Goal: Task Accomplishment & Management: Use online tool/utility

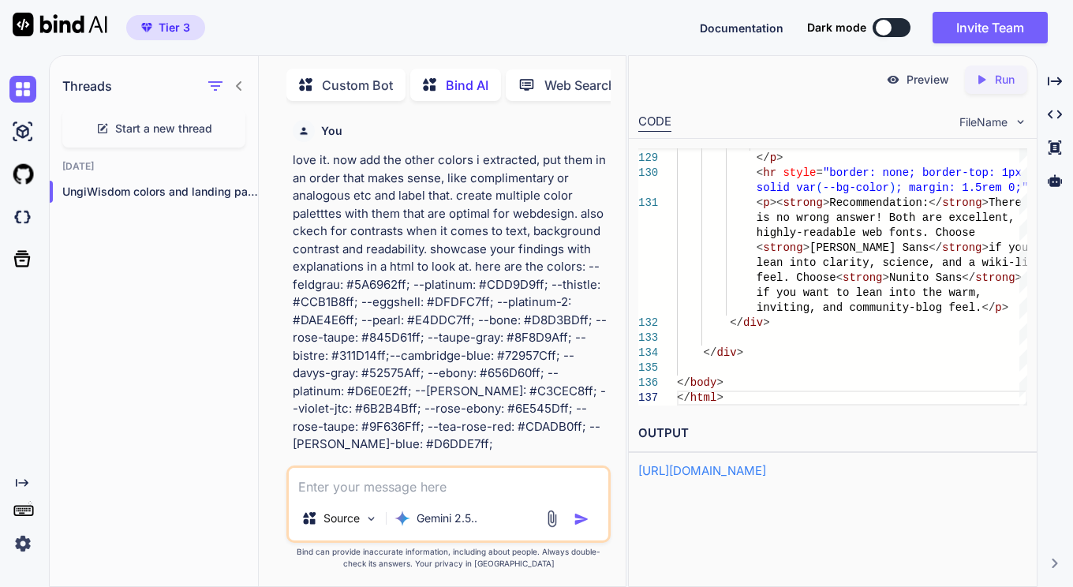
scroll to position [39390, 0]
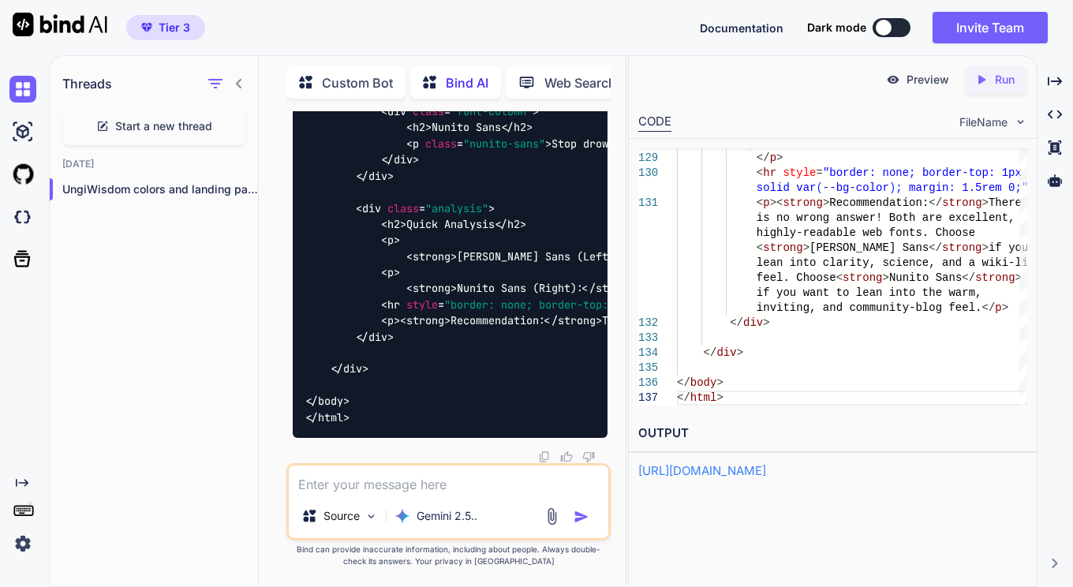
click at [176, 124] on span "Start a new thread" at bounding box center [163, 126] width 97 height 16
type textarea "x"
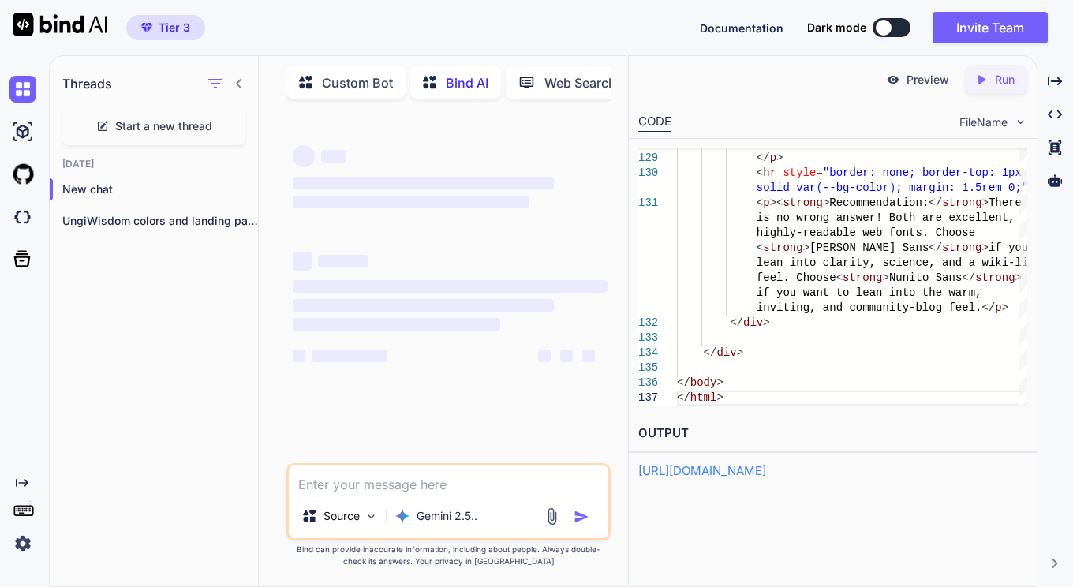
scroll to position [0, 0]
click at [394, 480] on textarea at bounding box center [449, 479] width 320 height 28
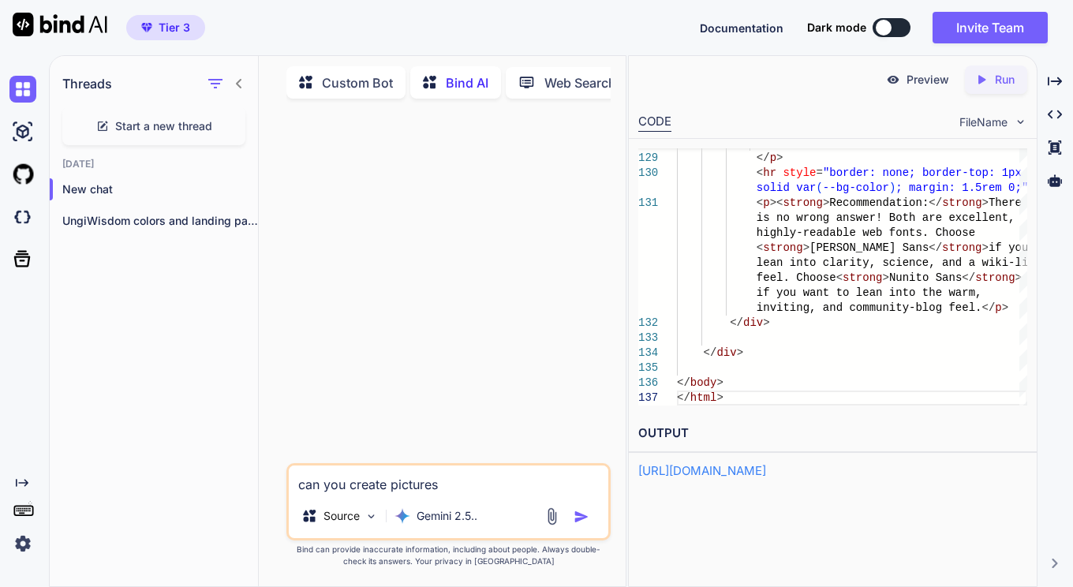
type textarea "can you create pictures?"
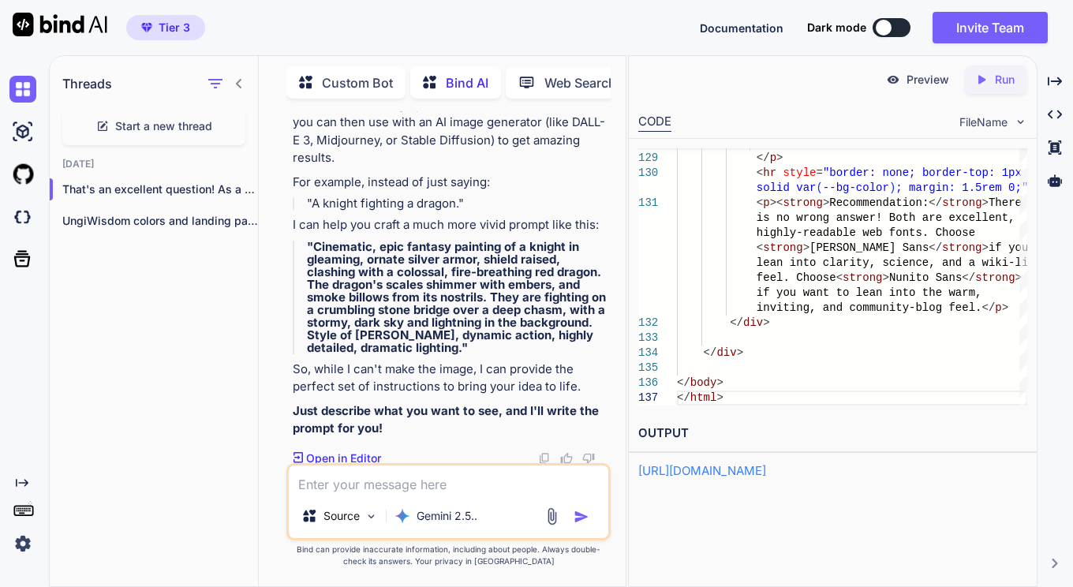
scroll to position [310, 0]
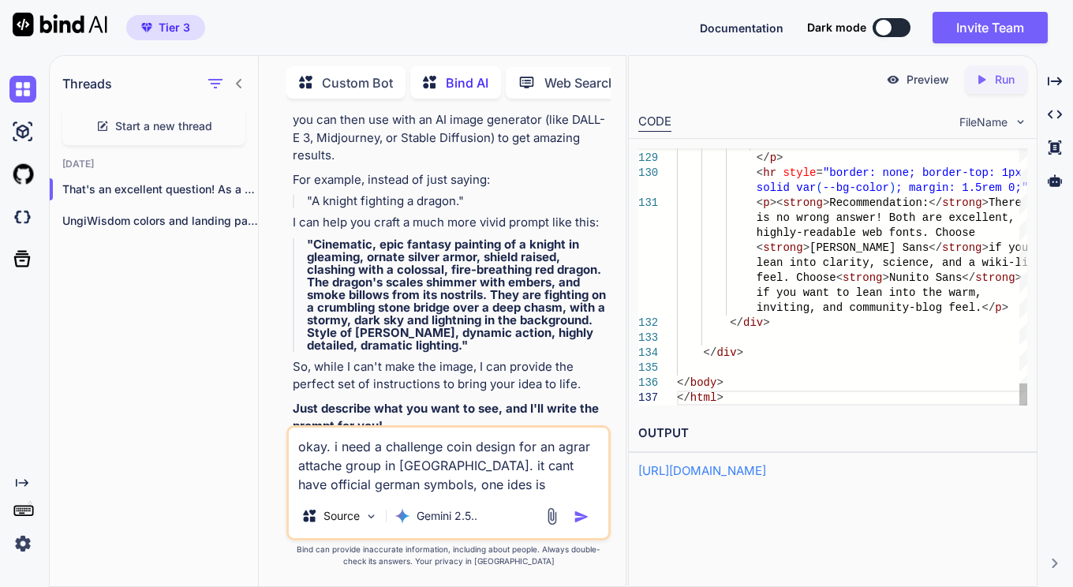
paste textarea "Front: Stylized rolling fields in concentric lines filling the lower two-thirds…"
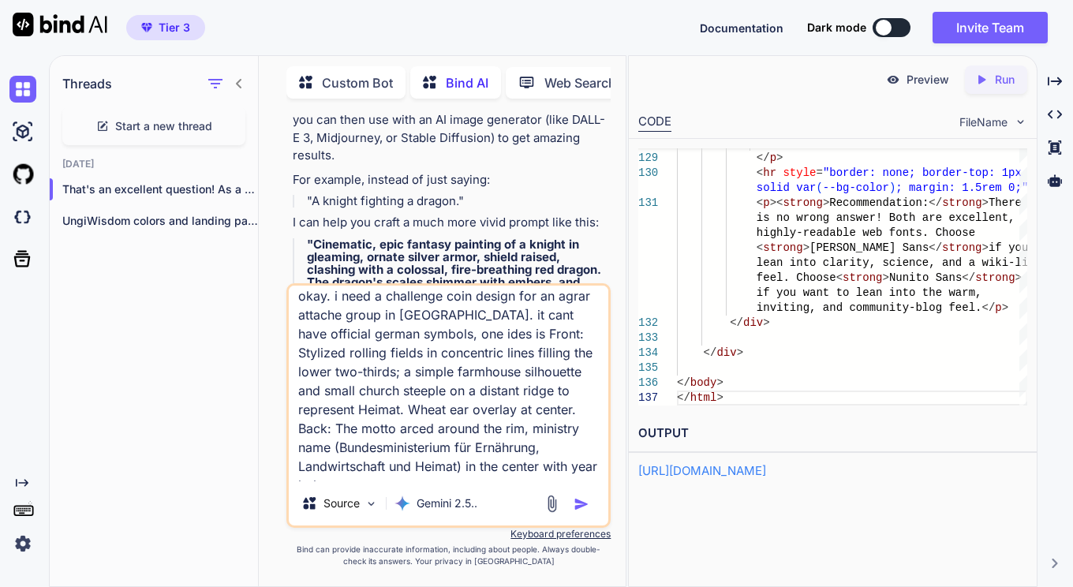
scroll to position [11, 0]
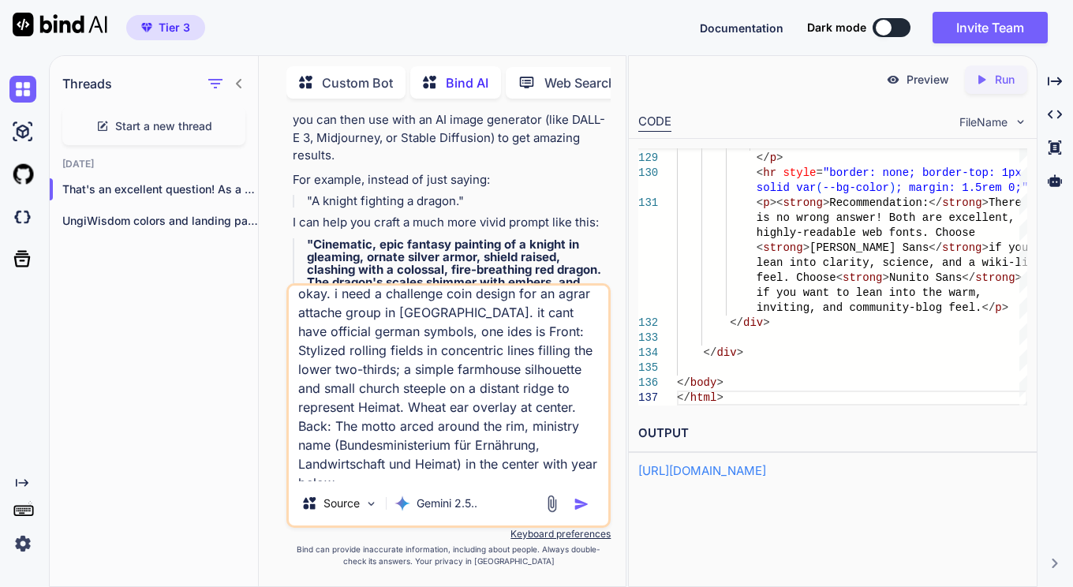
click at [472, 334] on textarea "okay. i need a challenge coin design for an agrar attache group in [GEOGRAPHIC_…" at bounding box center [449, 384] width 320 height 196
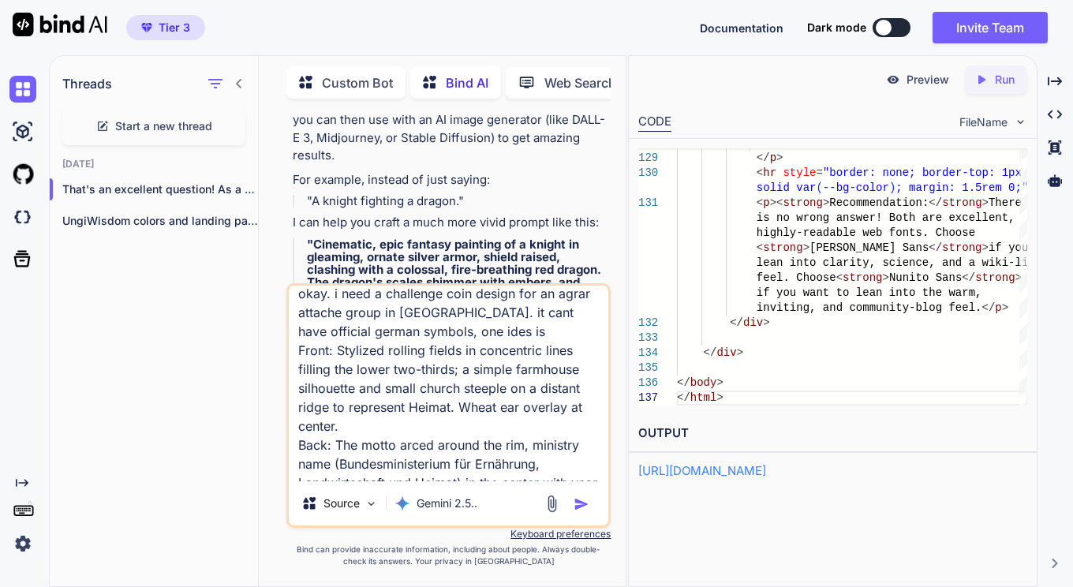
click at [472, 334] on textarea "okay. i need a challenge coin design for an agrar attache group in [GEOGRAPHIC_…" at bounding box center [449, 384] width 320 height 196
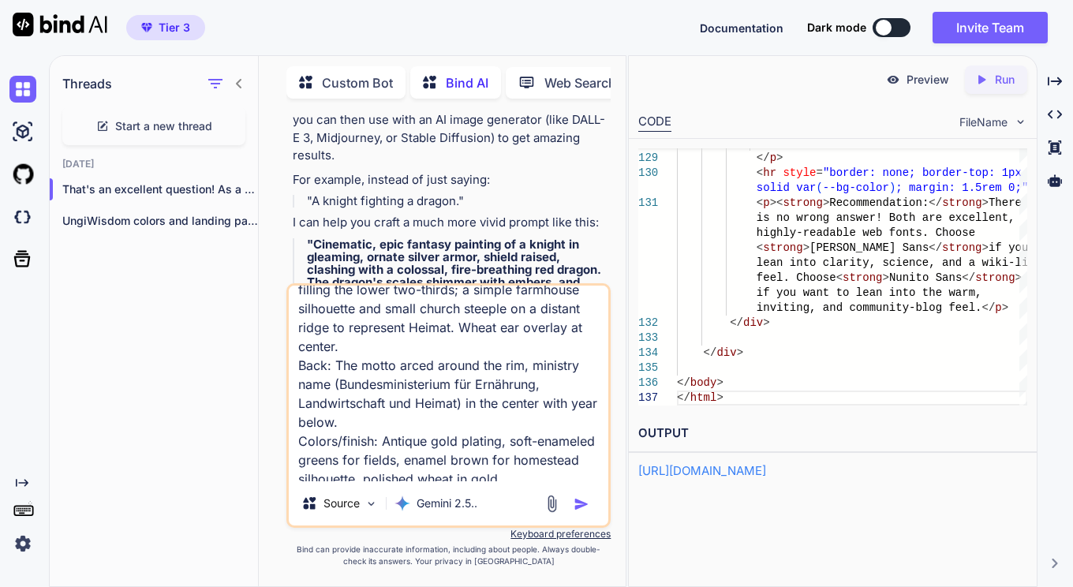
scroll to position [98, 0]
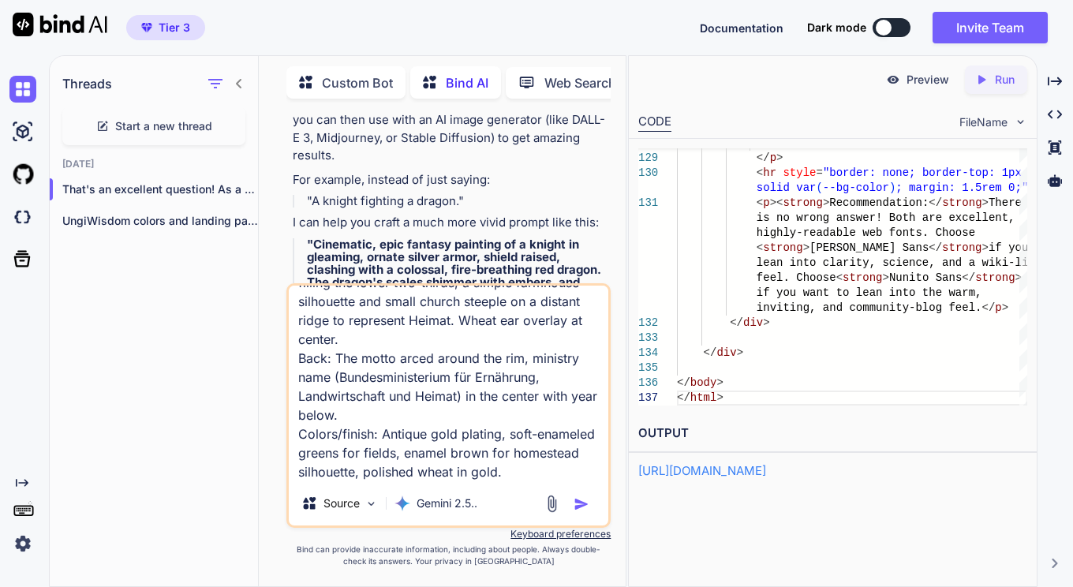
drag, startPoint x: 338, startPoint y: 376, endPoint x: 451, endPoint y: 375, distance: 112.8
click at [451, 375] on textarea "okay. i need a challenge coin design for an agrar attache group in [GEOGRAPHIC_…" at bounding box center [449, 384] width 320 height 196
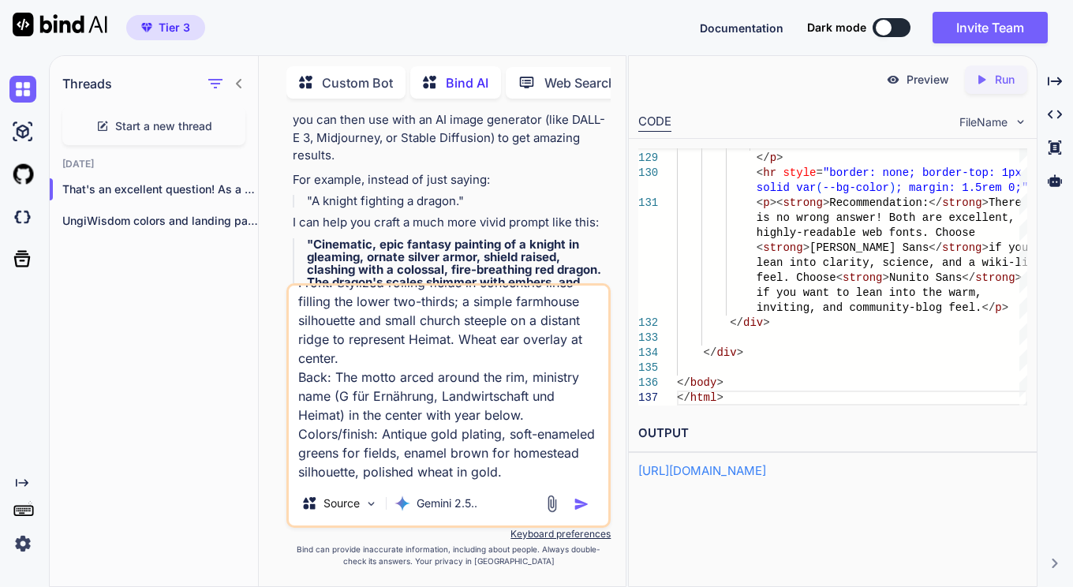
scroll to position [79, 0]
drag, startPoint x: 524, startPoint y: 378, endPoint x: 335, endPoint y: 399, distance: 189.8
click at [335, 399] on textarea "okay. i need a challenge coin design for an agrar attache group in [GEOGRAPHIC_…" at bounding box center [449, 384] width 320 height 196
drag, startPoint x: 451, startPoint y: 418, endPoint x: 563, endPoint y: 424, distance: 111.4
click at [563, 424] on textarea "okay. i need a challenge coin design for an agrar attache group in [GEOGRAPHIC_…" at bounding box center [449, 384] width 320 height 196
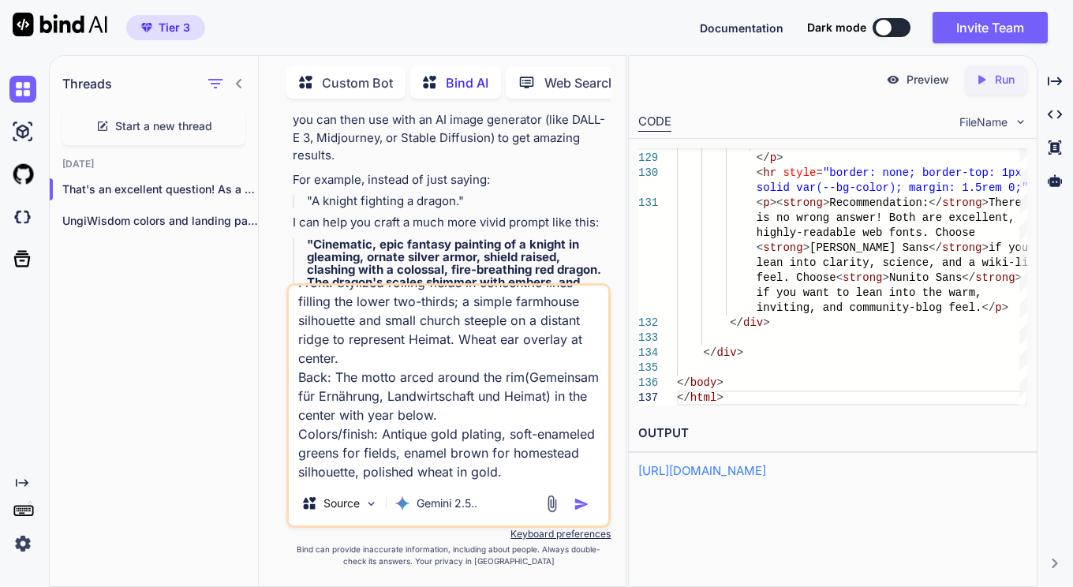
click at [563, 424] on textarea "okay. i need a challenge coin design for an agrar attache group in [GEOGRAPHIC_…" at bounding box center [449, 384] width 320 height 196
drag, startPoint x: 452, startPoint y: 411, endPoint x: 554, endPoint y: 410, distance: 101.8
click at [554, 410] on textarea "okay. i need a challenge coin design for an agrar attache group in [GEOGRAPHIC_…" at bounding box center [449, 384] width 320 height 196
type textarea "okay. i need a challenge coin design for an agrar attache group in [GEOGRAPHIC_…"
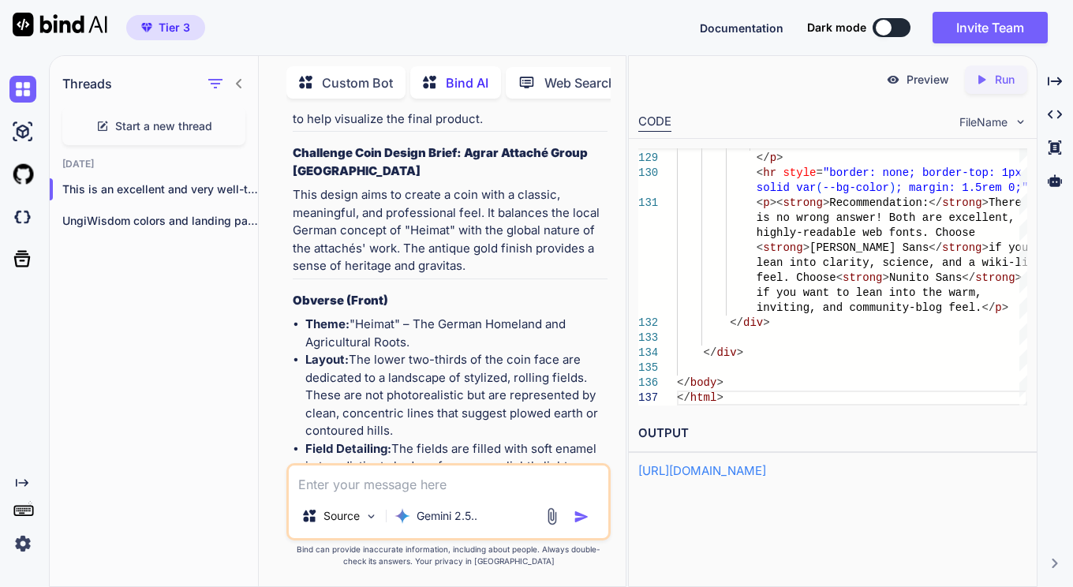
scroll to position [1102, 0]
click at [291, 153] on div "You can you create pictures? Bind AI That's an excellent question! As a text-ba…" at bounding box center [451, 287] width 322 height 352
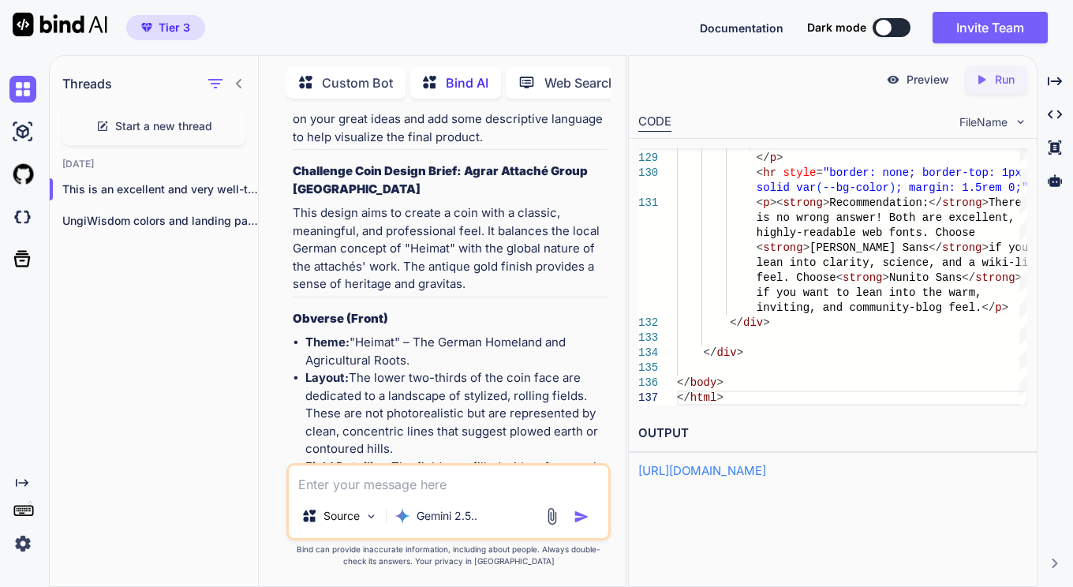
scroll to position [1087, 0]
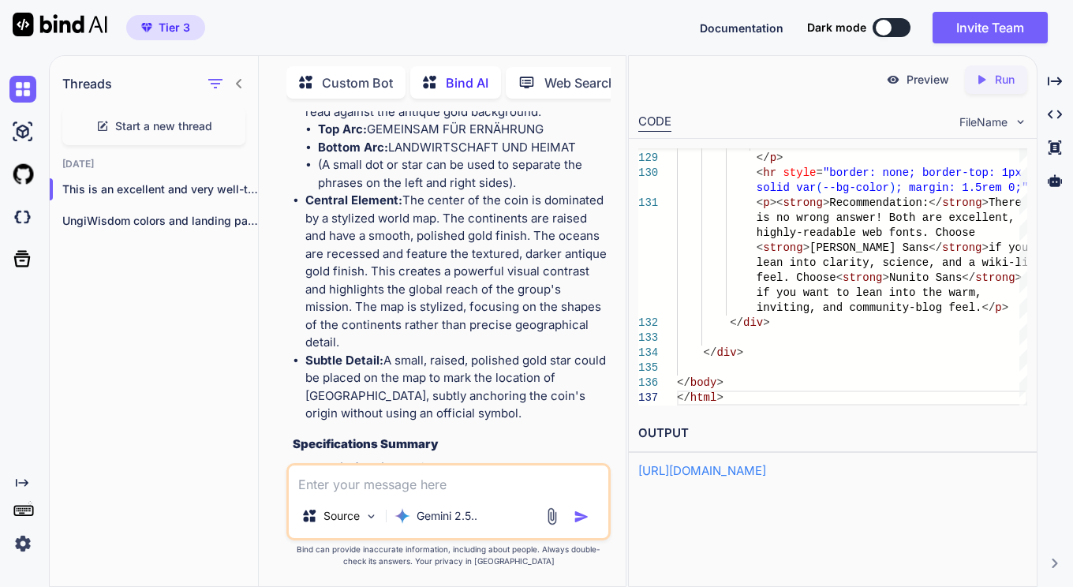
click at [372, 265] on li "Central Element: The center of the coin is dominated by a stylized world map. T…" at bounding box center [456, 272] width 303 height 160
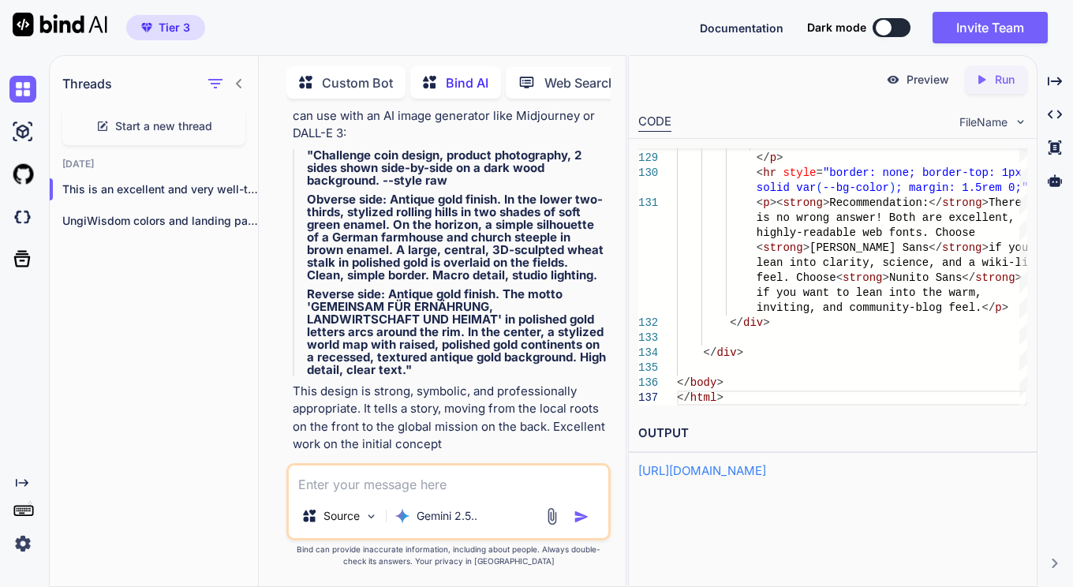
scroll to position [2599, 0]
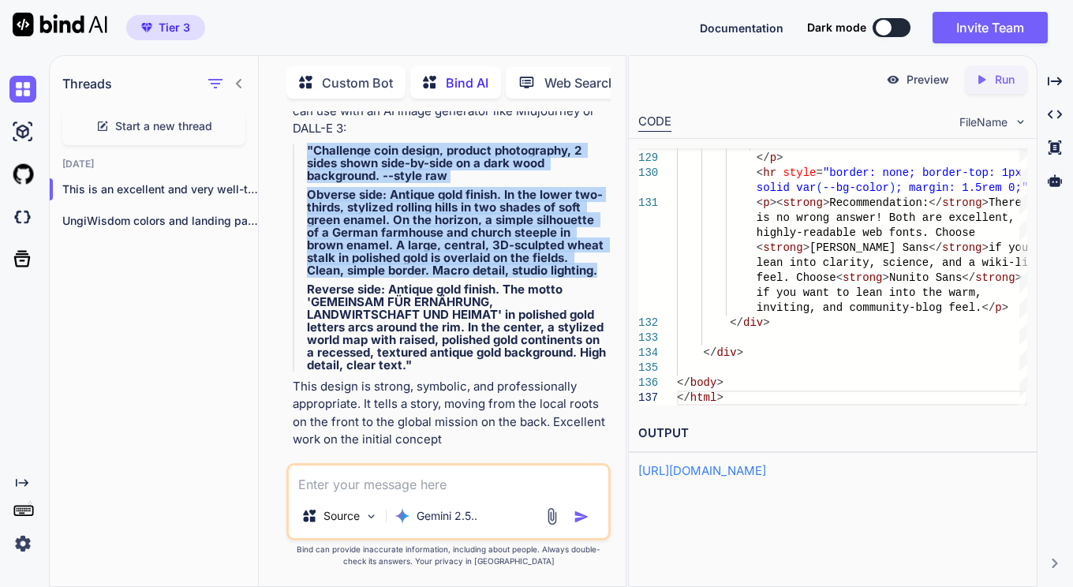
drag, startPoint x: 307, startPoint y: 163, endPoint x: 534, endPoint y: 291, distance: 261.1
click at [534, 291] on blockquote ""Challenge coin design, product photography, 2 sides shown side-by-side on a da…" at bounding box center [451, 257] width 316 height 227
copy blockquote ""Challenge coin design, product photography, 2 sides shown side-by-side on a da…"
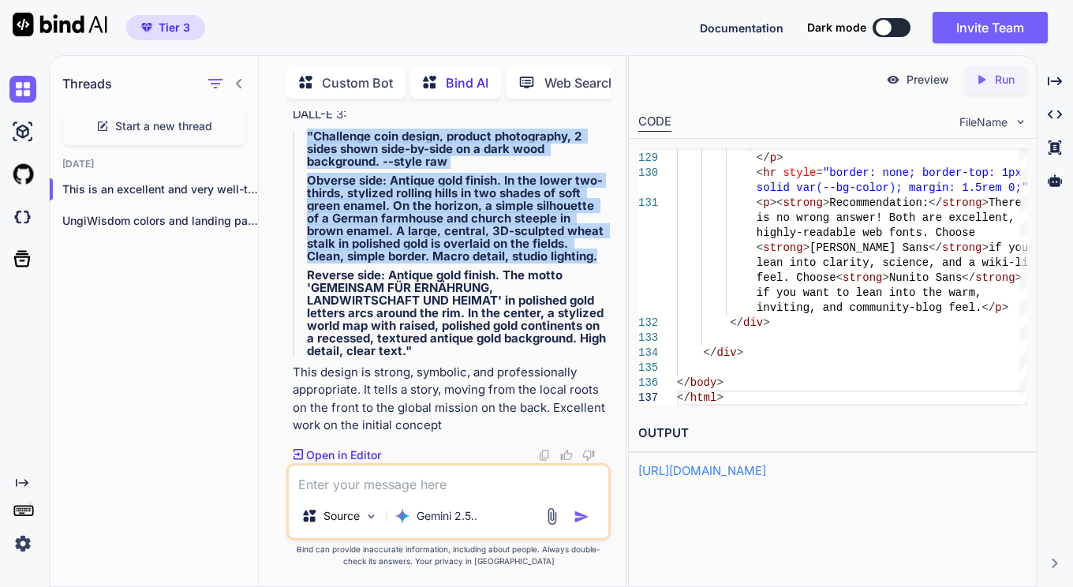
click at [311, 129] on strong ""Challenge coin design, product photography, 2 sides shown side-by-side on a da…" at bounding box center [446, 149] width 278 height 40
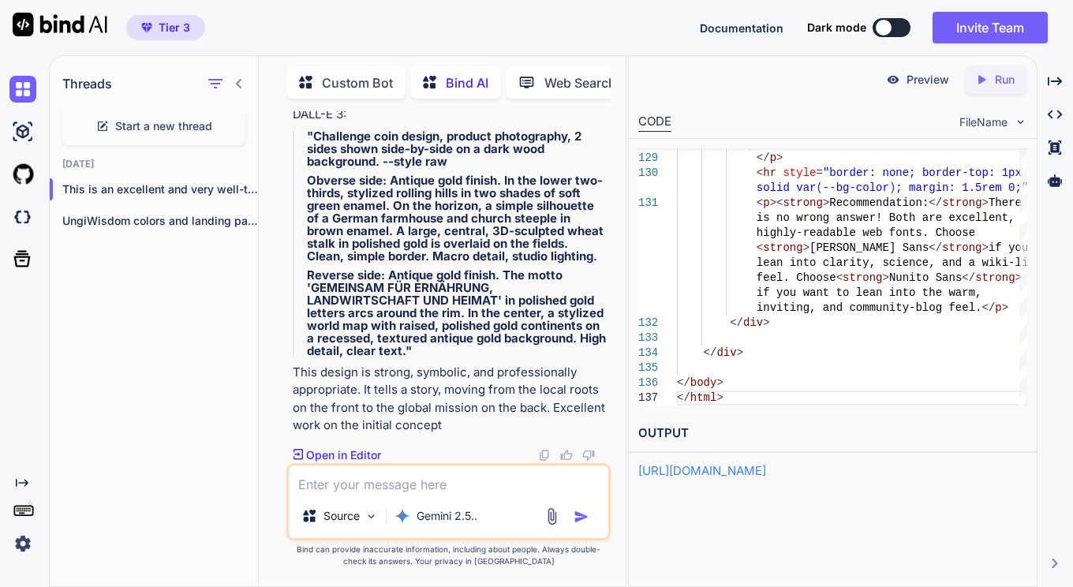
click at [305, 133] on blockquote ""Challenge coin design, product photography, 2 sides shown side-by-side on a da…" at bounding box center [451, 243] width 316 height 227
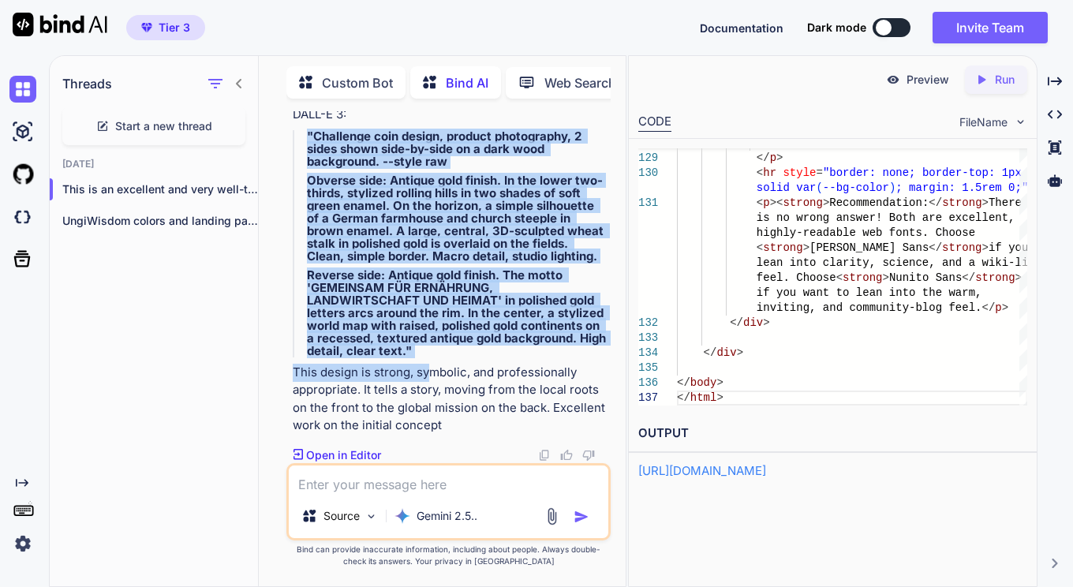
drag, startPoint x: 308, startPoint y: 134, endPoint x: 426, endPoint y: 359, distance: 253.7
click at [417, 349] on p "Reverse side: Antique gold finish. The motto 'GEMEINSAM FÜR ERNÄHRUNG, LANDWIRT…" at bounding box center [457, 313] width 301 height 88
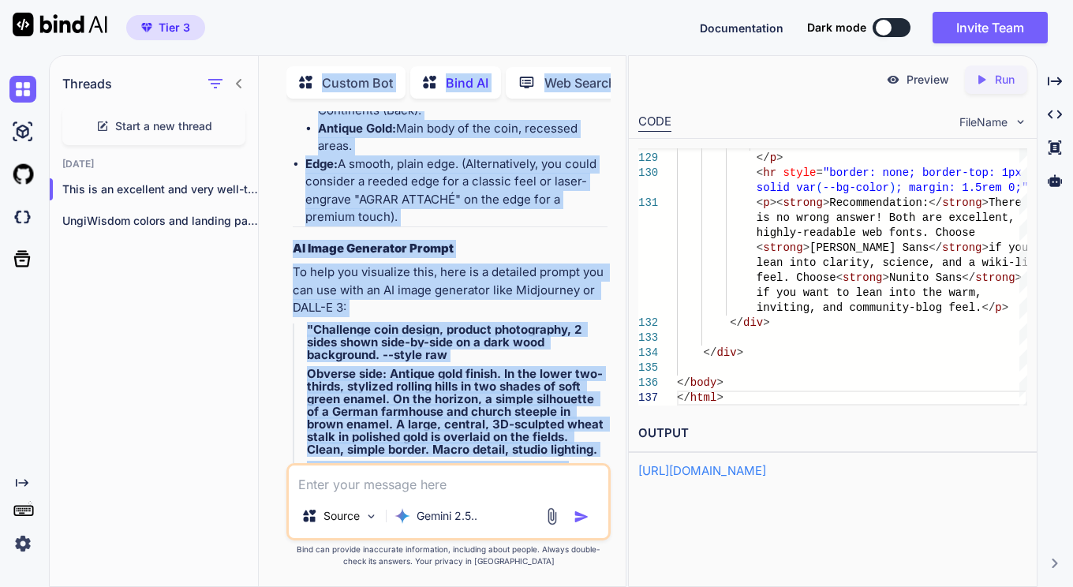
scroll to position [2357, 0]
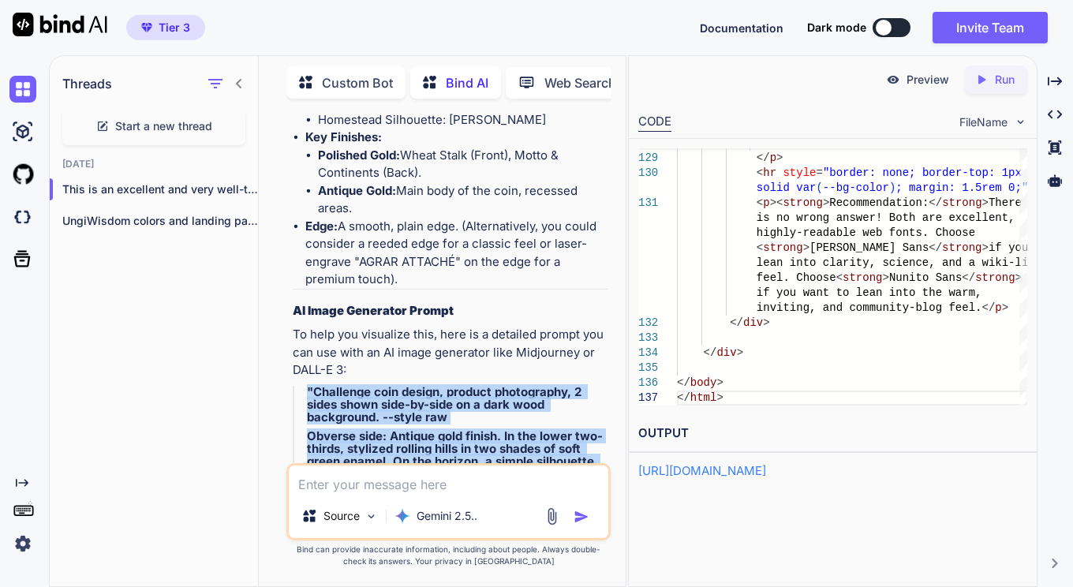
drag, startPoint x: 416, startPoint y: 352, endPoint x: 305, endPoint y: 400, distance: 120.5
copy blockquote ""Challenge coin design, product photography, 2 sides shown side-by-side on a da…"
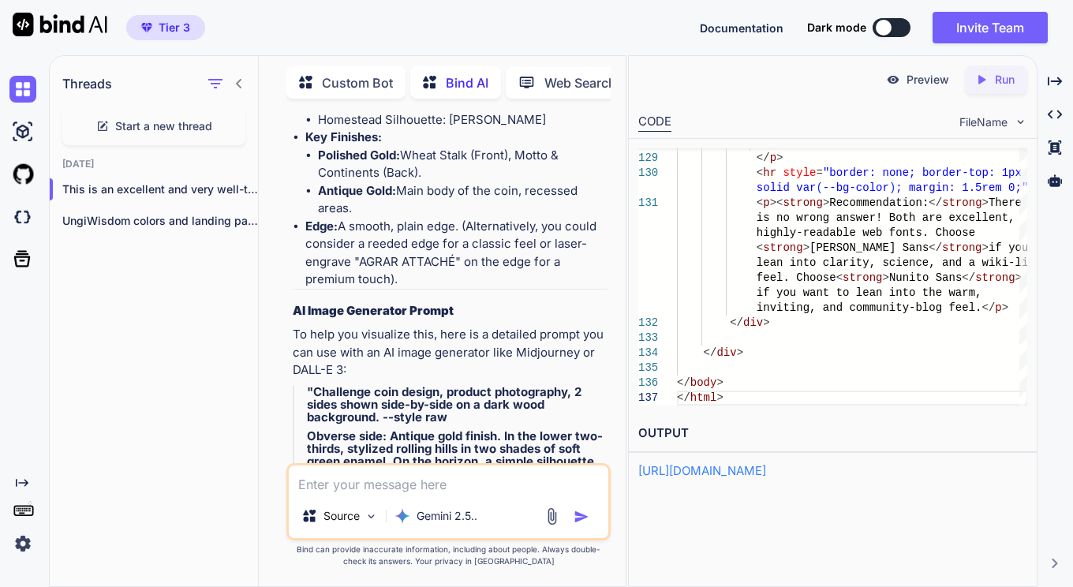
click at [383, 482] on textarea at bounding box center [449, 479] width 320 height 28
paste textarea "Seed-to-Table Ribbon (education / modern) Front: Horizontal ribbon showing icon…"
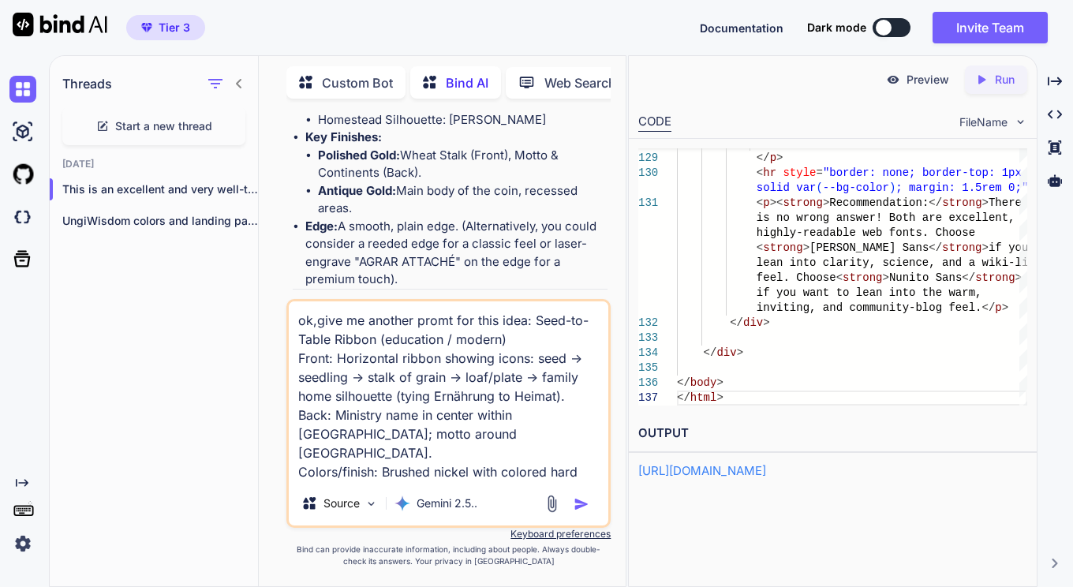
drag, startPoint x: 335, startPoint y: 413, endPoint x: 418, endPoint y: 413, distance: 82.8
click at [418, 413] on textarea "ok,give me another promt for this idea: Seed-to-Table Ribbon (education / moder…" at bounding box center [449, 391] width 320 height 180
click at [409, 436] on textarea "ok,give me another promt for this idea: Seed-to-Table Ribbon (education / moder…" at bounding box center [449, 391] width 320 height 180
drag, startPoint x: 334, startPoint y: 416, endPoint x: 510, endPoint y: 414, distance: 176.7
click at [510, 414] on textarea "ok,give me another promt for this idea: Seed-to-Table Ribbon (education / moder…" at bounding box center [449, 391] width 320 height 180
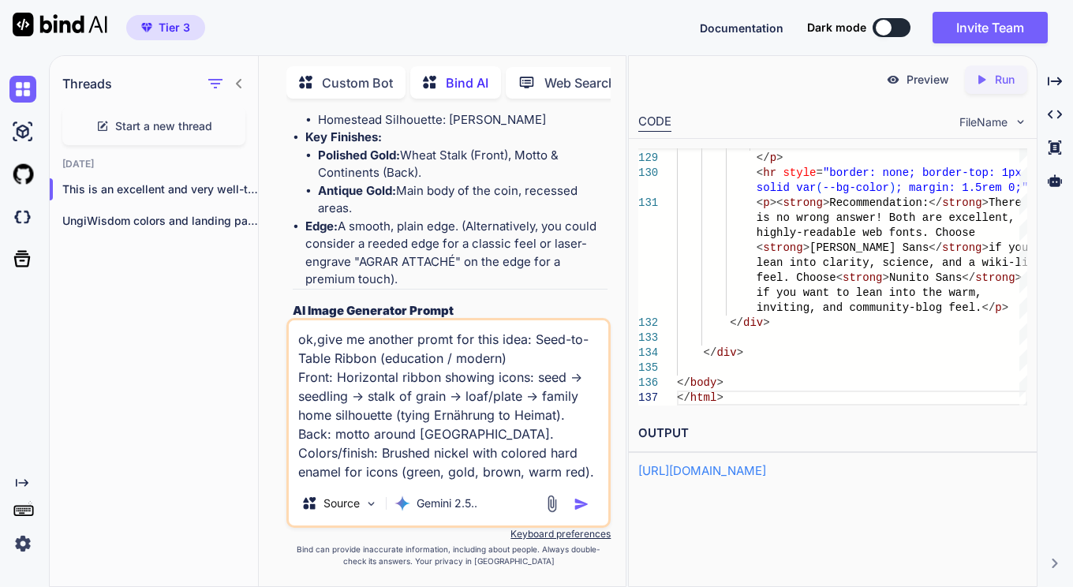
click at [464, 438] on textarea "ok,give me another promt for this idea: Seed-to-Table Ribbon (education / moder…" at bounding box center [449, 400] width 320 height 161
type textarea "ok,give me another promt for this idea: Seed-to-Table Ribbon (education / moder…"
click at [586, 507] on img "button" at bounding box center [582, 504] width 16 height 16
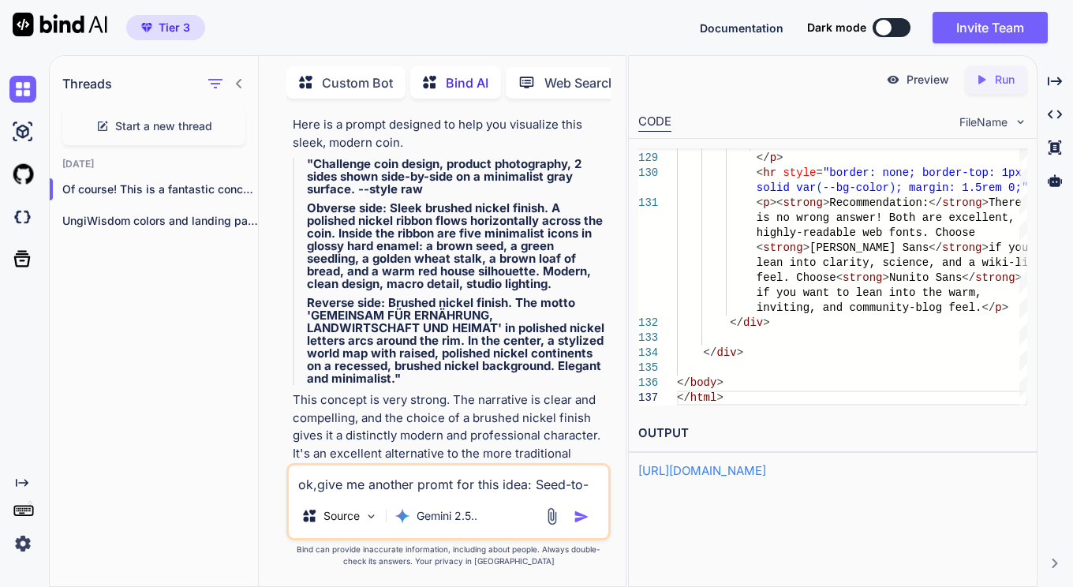
scroll to position [4764, 0]
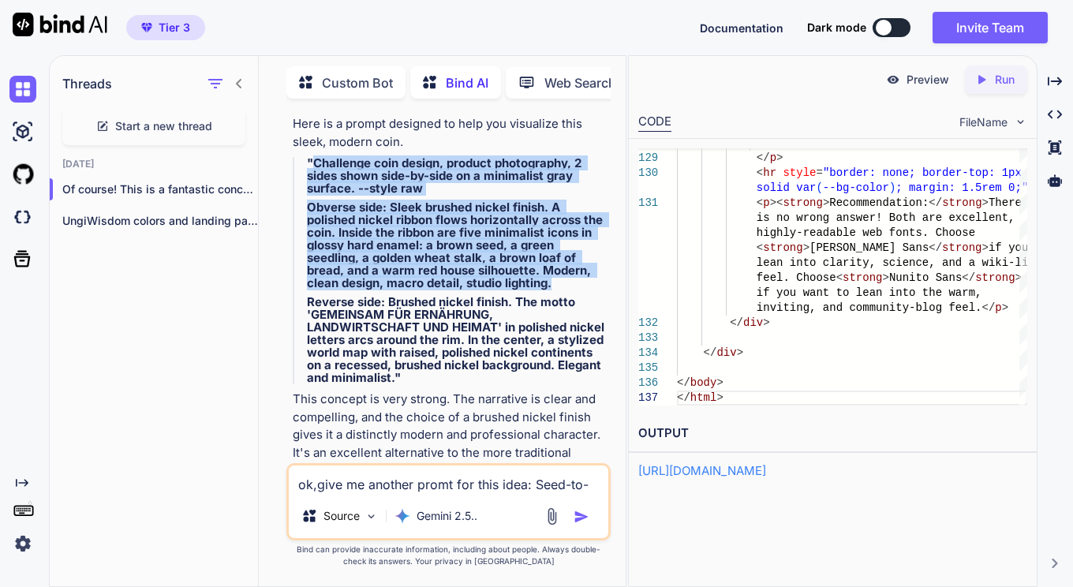
drag, startPoint x: 313, startPoint y: 164, endPoint x: 570, endPoint y: 286, distance: 283.7
click at [570, 286] on blockquote ""Challenge coin design, product photography, 2 sides shown side-by-side on a mi…" at bounding box center [451, 270] width 316 height 227
copy blockquote "Challenge coin design, product photography, 2 sides shown side-by-side on a min…"
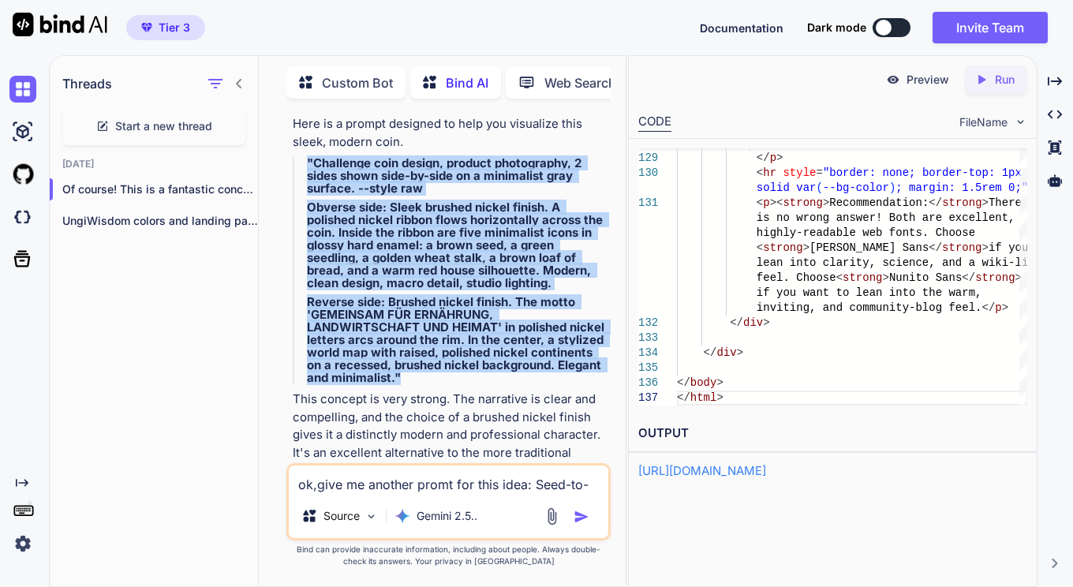
drag, startPoint x: 409, startPoint y: 376, endPoint x: 297, endPoint y: 160, distance: 242.8
click at [297, 160] on blockquote ""Challenge coin design, product photography, 2 sides shown side-by-side on a mi…" at bounding box center [451, 270] width 316 height 227
copy blockquote ""Challenge coin design, product photography, 2 sides shown side-by-side on a mi…"
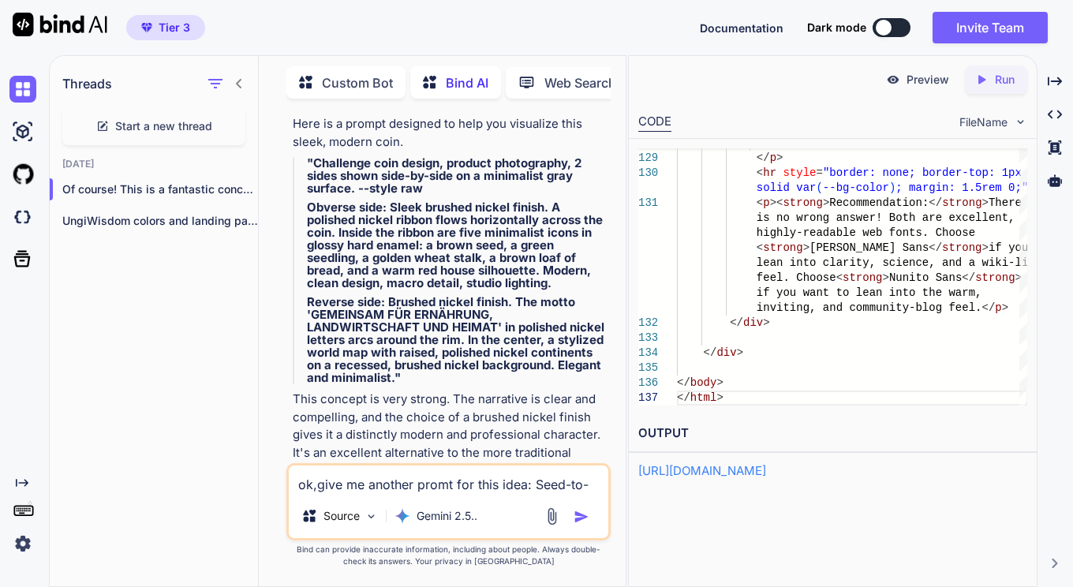
click at [424, 427] on p "This concept is very strong. The narrative is clear and compelling, and the cho…" at bounding box center [451, 435] width 316 height 89
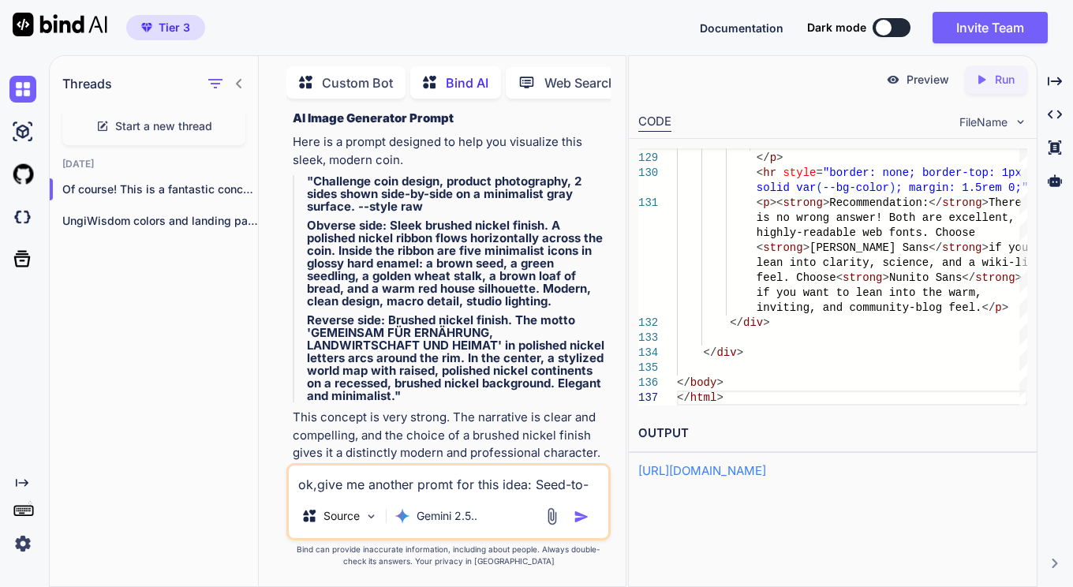
scroll to position [4808, 0]
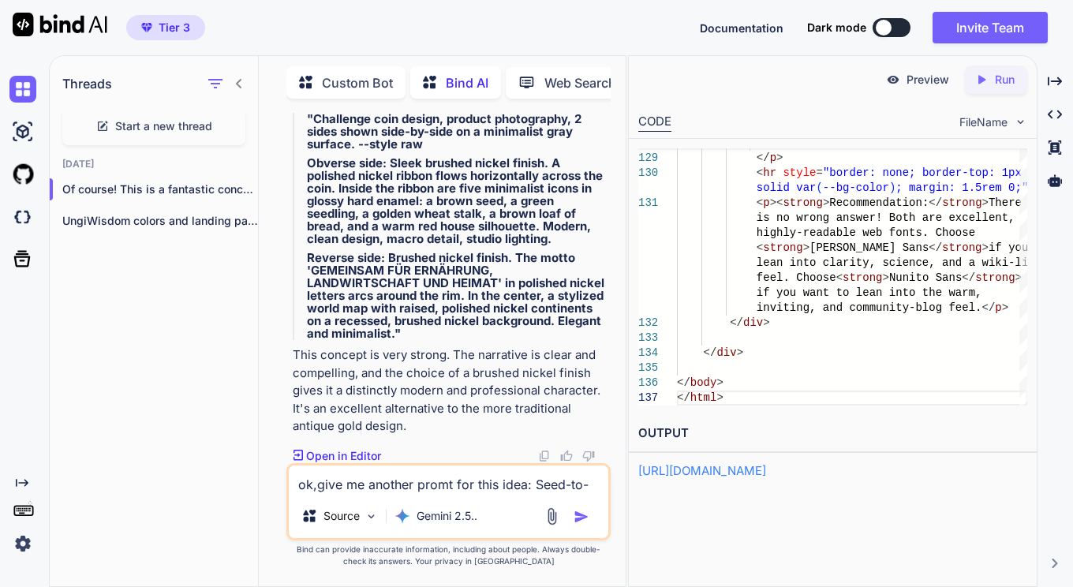
click at [465, 480] on textarea "ok,give me another promt for this idea: Seed-to-Table Ribbon (education / moder…" at bounding box center [449, 479] width 320 height 28
paste textarea "Oak & Bee Emblem (biodiversity + Heimat forests) Front: Large oak leaf (Heimat/…"
type textarea "and this: jsut the promt. Oak & Bee Emblem (biodiversity + Heimat forests) Fron…"
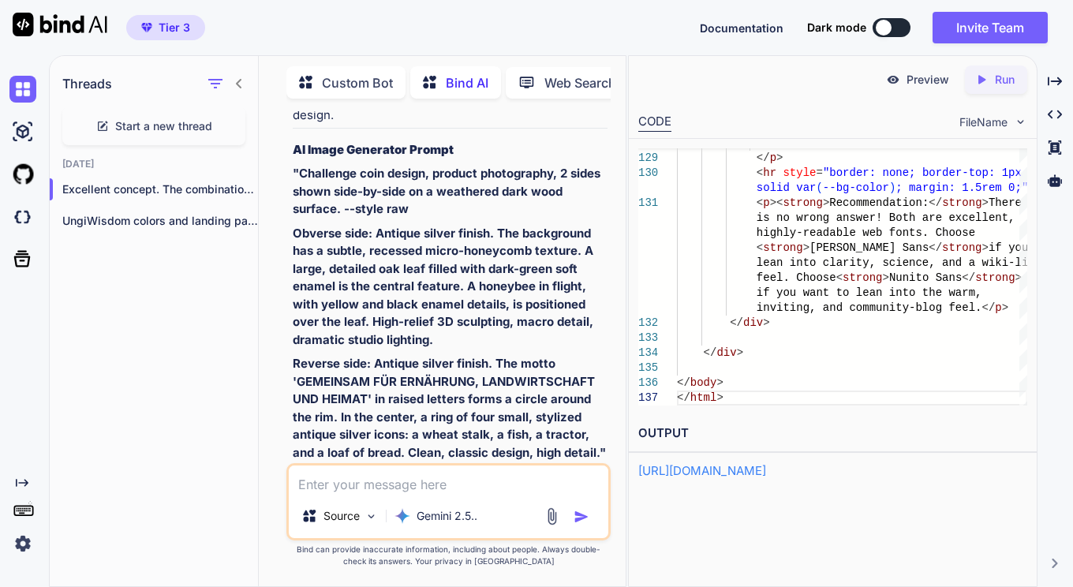
scroll to position [5489, 0]
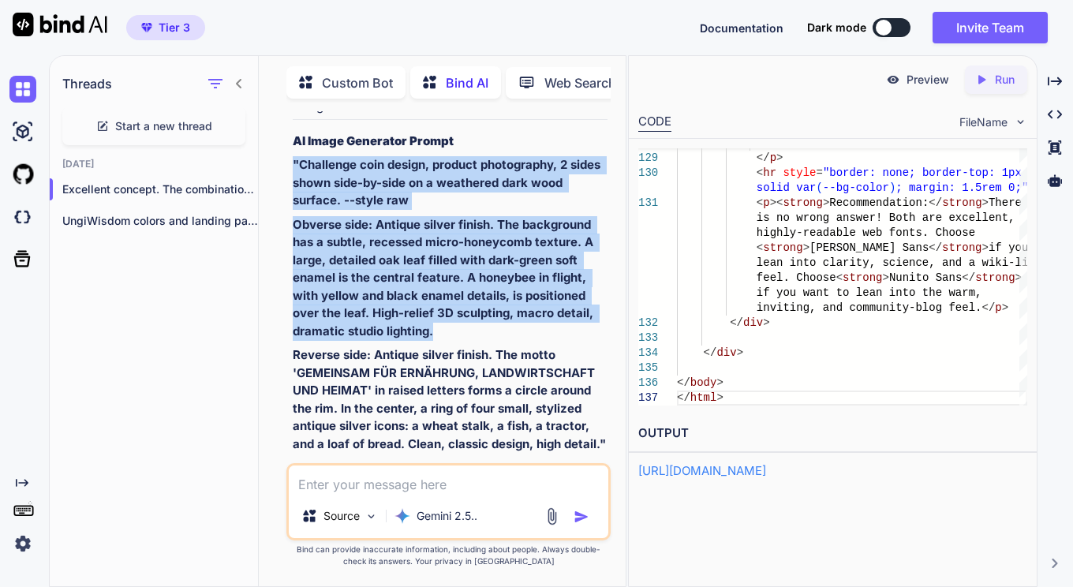
drag, startPoint x: 295, startPoint y: 144, endPoint x: 439, endPoint y: 311, distance: 221.0
click at [439, 311] on div "Excellent concept. The combination of the oak leaf and bee is a powerful symbol…" at bounding box center [451, 228] width 316 height 451
copy div ""Challenge coin design, product photography, 2 sides shown side-by-side on a we…"
click at [391, 157] on strong ""Challenge coin design, product photography, 2 sides shown side-by-side on a we…" at bounding box center [448, 182] width 311 height 50
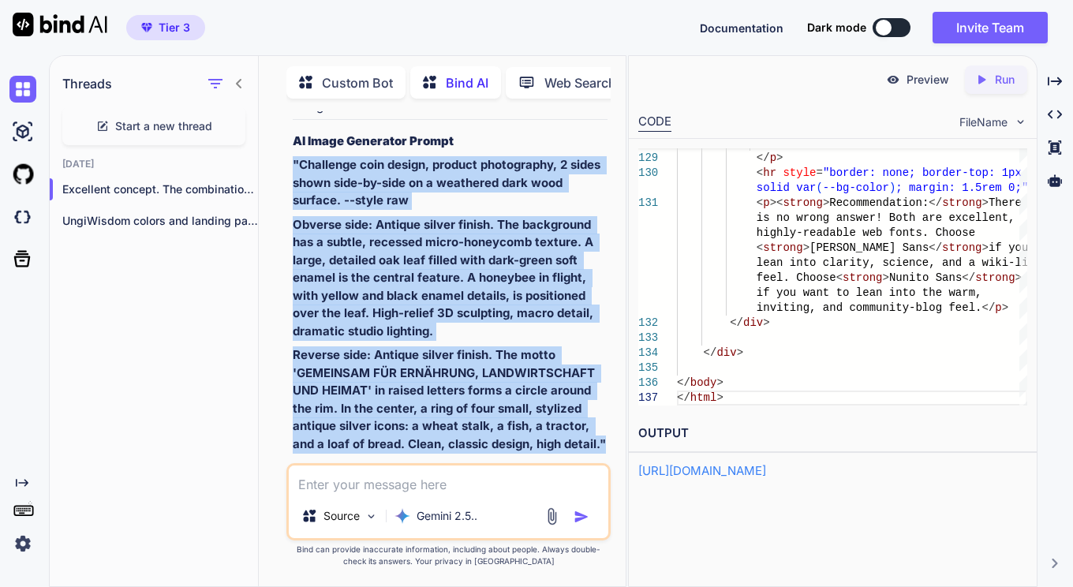
drag, startPoint x: 292, startPoint y: 143, endPoint x: 611, endPoint y: 421, distance: 423.3
click at [611, 421] on div "You can you create pictures? Bind AI That's an excellent question! As a text-ba…" at bounding box center [451, 287] width 322 height 352
copy div ""Challenge coin design, product photography, 2 sides shown side-by-side on a we…"
click at [419, 363] on p "Reverse side: Antique silver finish. The motto 'GEMEINSAM FÜR ERNÄHRUNG, LANDWI…" at bounding box center [451, 399] width 316 height 107
drag, startPoint x: 607, startPoint y: 429, endPoint x: 293, endPoint y: 148, distance: 421.8
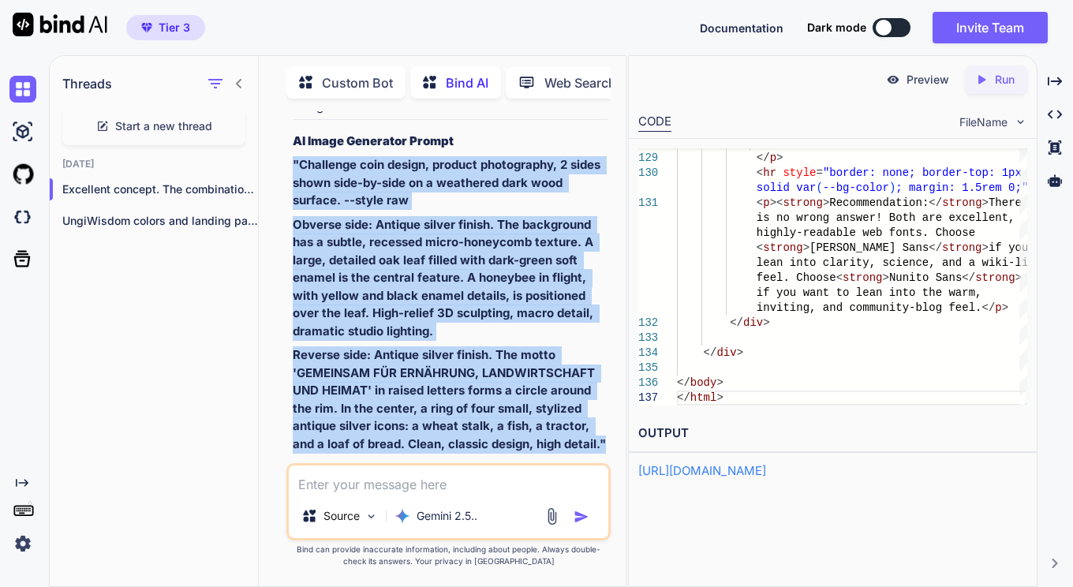
click at [293, 148] on div "Excellent concept. The combination of the oak leaf and bee is a powerful symbol…" at bounding box center [451, 228] width 316 height 451
copy div ""Challenge coin design, product photography, 2 sides shown side-by-side on a we…"
